Goal: Transaction & Acquisition: Subscribe to service/newsletter

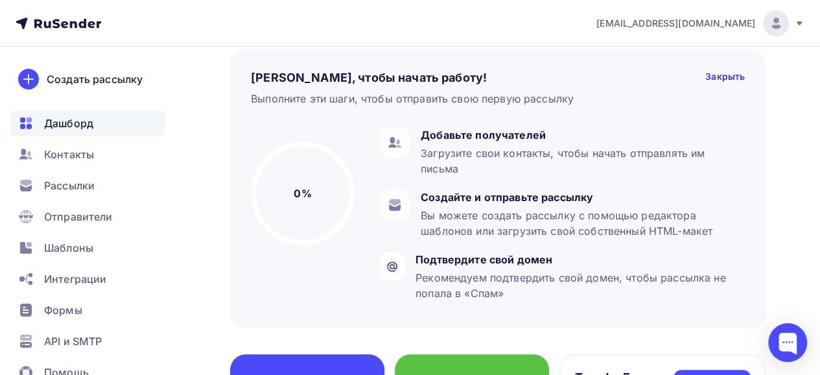
scroll to position [65, 0]
click at [232, 23] on nav "[EMAIL_ADDRESS][DOMAIN_NAME] Аккаунт Тарифы Выйти Создать рассылку [GEOGRAPHIC_…" at bounding box center [410, 23] width 820 height 47
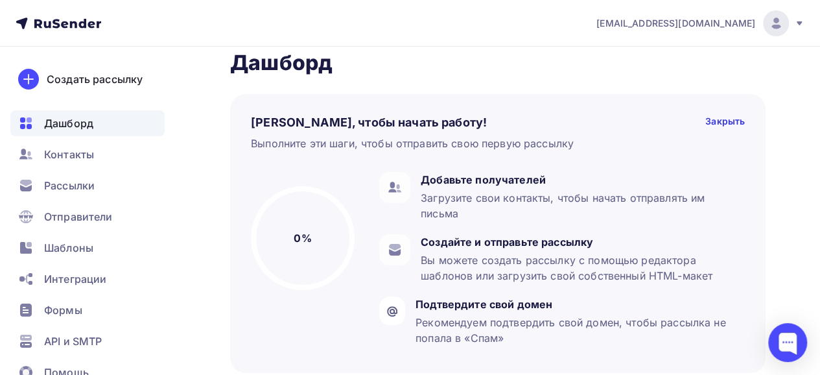
scroll to position [0, 0]
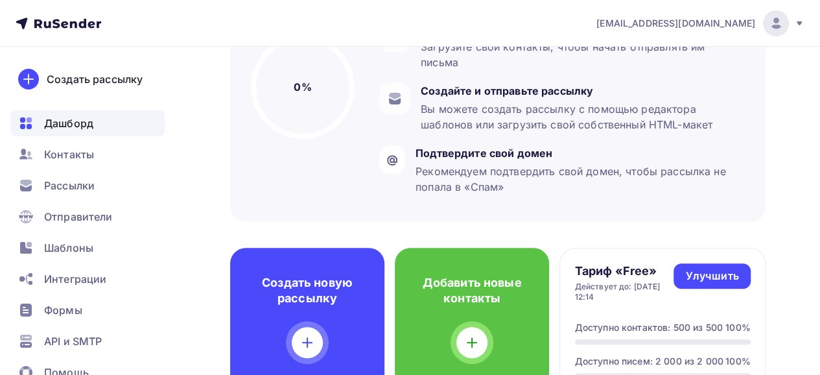
scroll to position [259, 0]
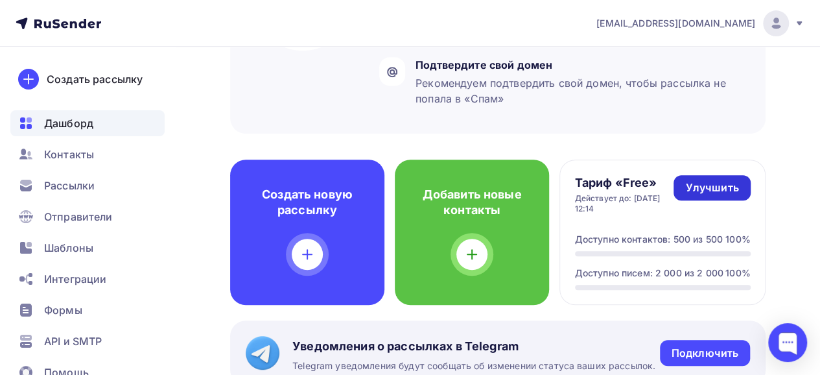
click at [704, 182] on div "Улучшить" at bounding box center [711, 187] width 53 height 15
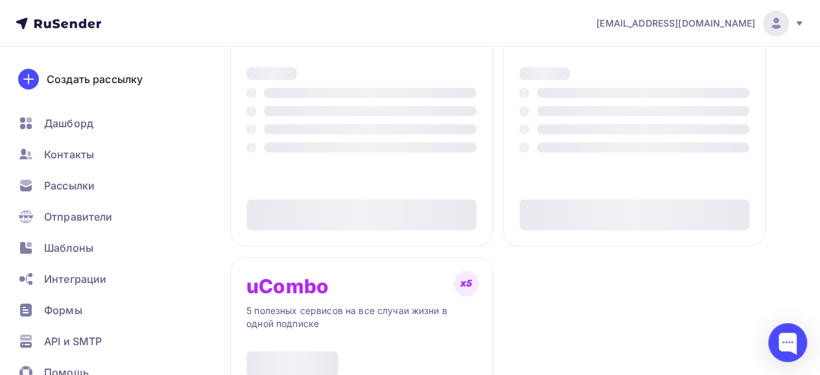
type input "500"
type input "100"
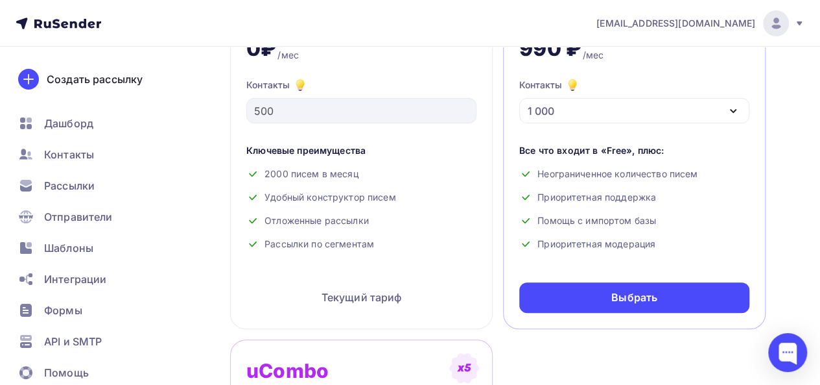
scroll to position [195, 0]
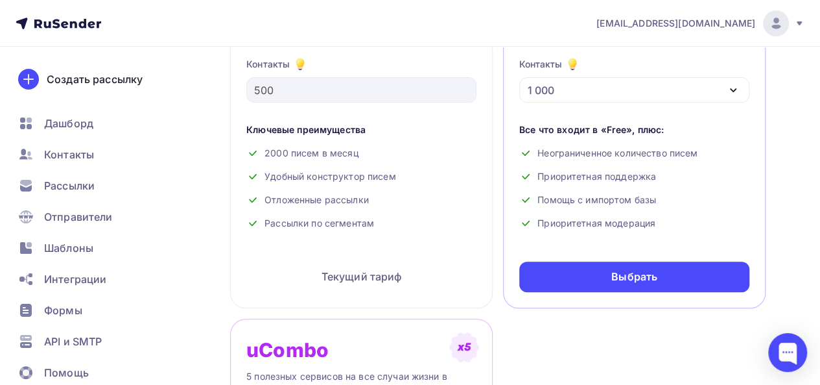
click at [669, 86] on div "1 000" at bounding box center [634, 89] width 230 height 25
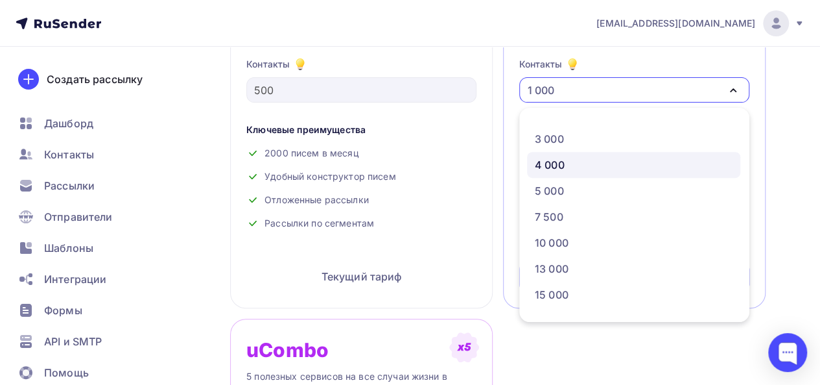
scroll to position [65, 0]
click at [589, 171] on div "5 000" at bounding box center [634, 170] width 198 height 16
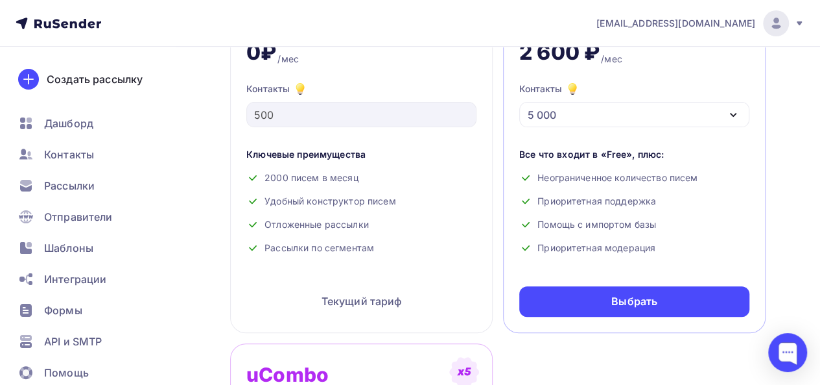
scroll to position [259, 0]
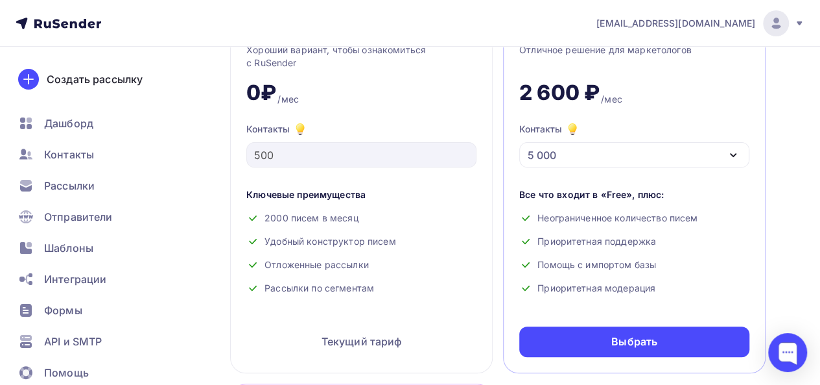
click at [670, 158] on div "5 000" at bounding box center [634, 154] width 230 height 25
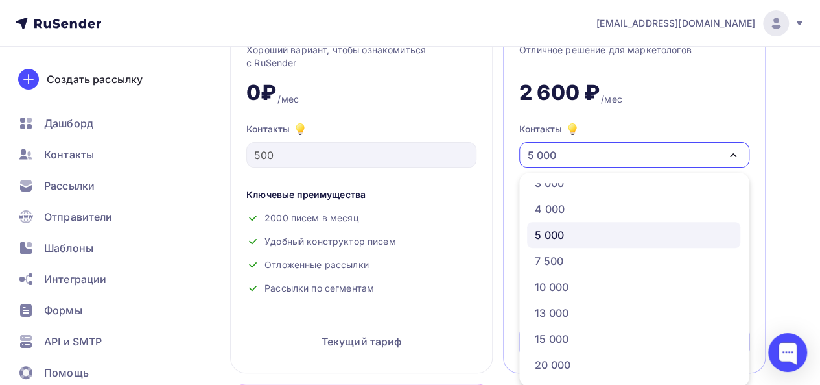
scroll to position [132, 0]
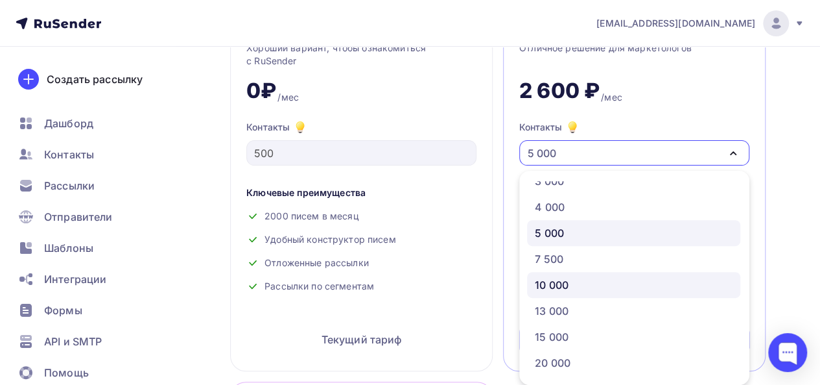
click at [599, 274] on link "10 000" at bounding box center [633, 285] width 213 height 26
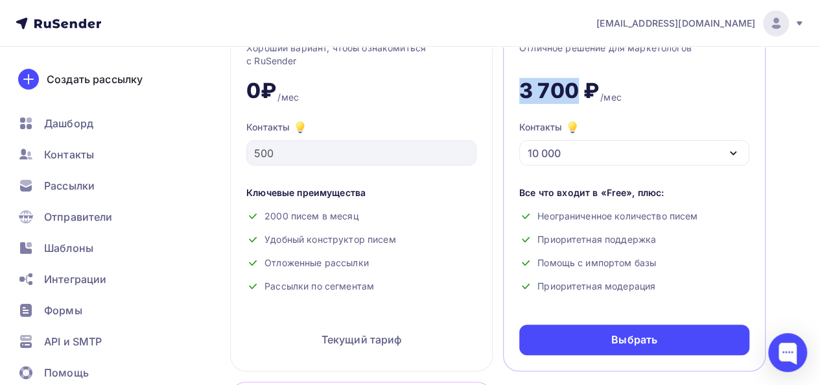
drag, startPoint x: 577, startPoint y: 87, endPoint x: 514, endPoint y: 86, distance: 62.9
click at [514, 86] on div "Premium Отличное решение для маркетологов 3 700 ₽ /мес Контакты 10 000 1 000 2 …" at bounding box center [634, 182] width 263 height 377
click at [522, 94] on div "3 700 ₽" at bounding box center [559, 91] width 80 height 26
drag, startPoint x: 519, startPoint y: 89, endPoint x: 598, endPoint y: 84, distance: 79.3
click at [598, 84] on div "3 700 ₽" at bounding box center [559, 91] width 80 height 26
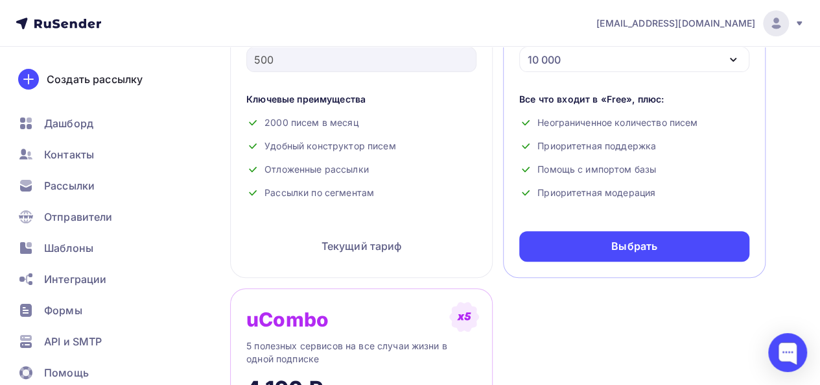
scroll to position [196, 0]
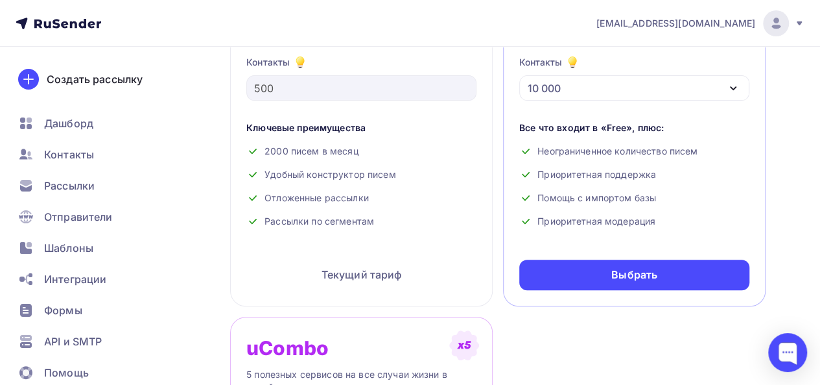
click at [608, 87] on div "10 000" at bounding box center [634, 87] width 230 height 25
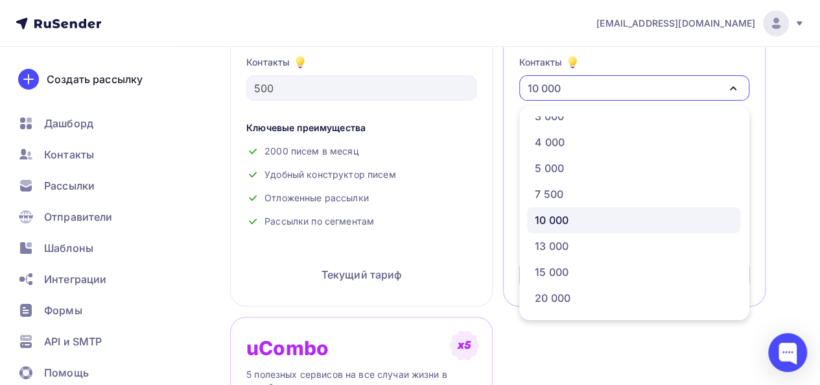
click at [608, 87] on div "10 000" at bounding box center [634, 87] width 230 height 25
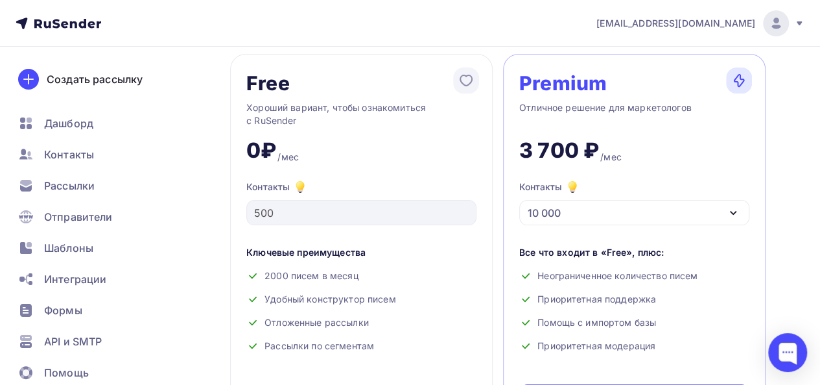
scroll to position [67, 0]
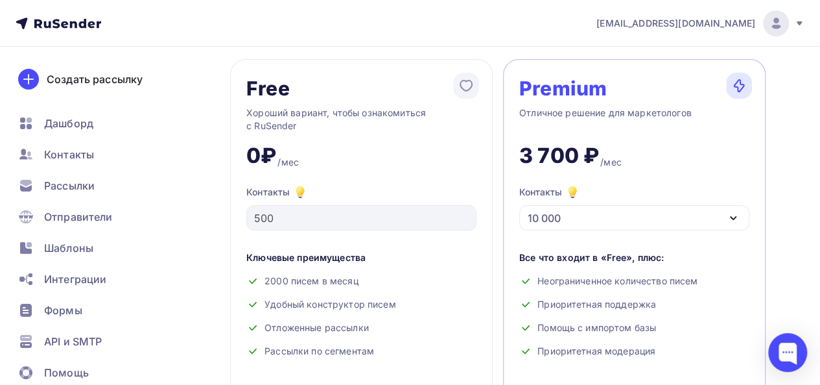
click at [509, 31] on nav "[EMAIL_ADDRESS][DOMAIN_NAME] Аккаунт Тарифы Выйти Создать рассылку [GEOGRAPHIC_…" at bounding box center [410, 23] width 820 height 47
